Goal: Information Seeking & Learning: Learn about a topic

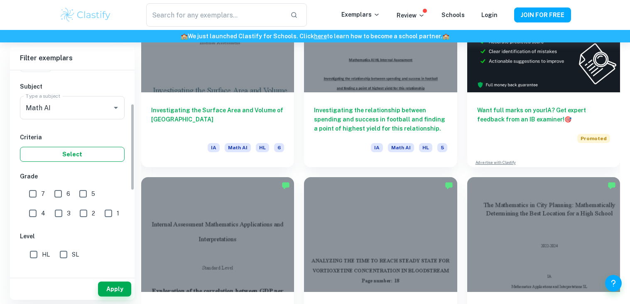
scroll to position [84, 0]
click at [32, 192] on input "7" at bounding box center [33, 193] width 17 height 17
checkbox input "true"
click at [124, 291] on button "Apply" at bounding box center [114, 288] width 33 height 15
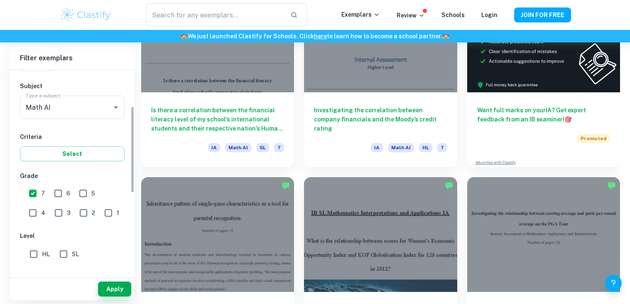
click at [64, 252] on input "SL" at bounding box center [63, 254] width 17 height 17
checkbox input "true"
click at [120, 285] on button "Apply" at bounding box center [114, 288] width 33 height 15
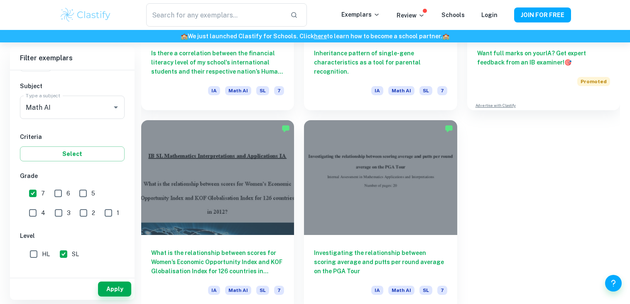
scroll to position [365, 0]
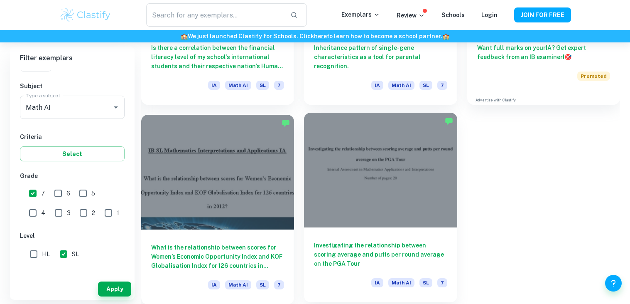
click at [386, 268] on div "Investigating the relationship between scoring average and putts per round aver…" at bounding box center [380, 264] width 153 height 75
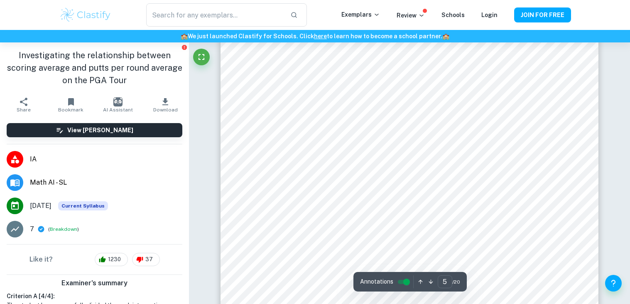
scroll to position [2493, 0]
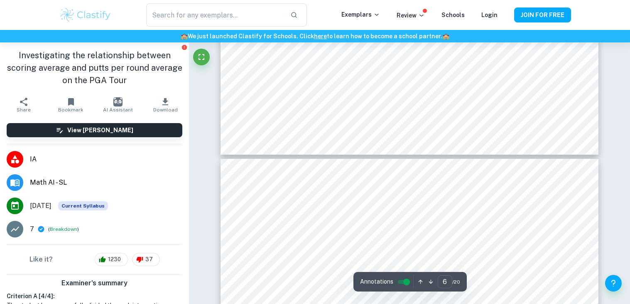
type input "7"
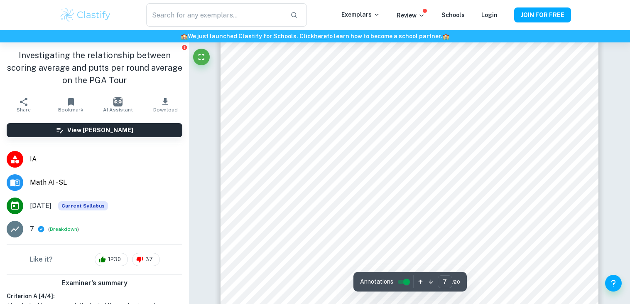
scroll to position [3439, 0]
